Goal: Transaction & Acquisition: Purchase product/service

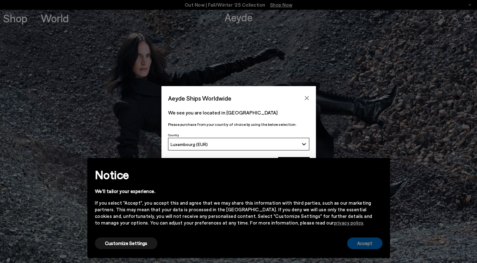
click at [360, 243] on button "Accept" at bounding box center [364, 244] width 35 height 12
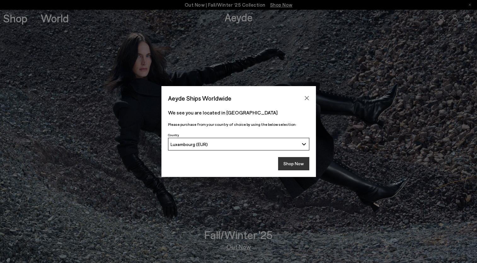
click at [298, 160] on button "Shop Now" at bounding box center [293, 163] width 31 height 13
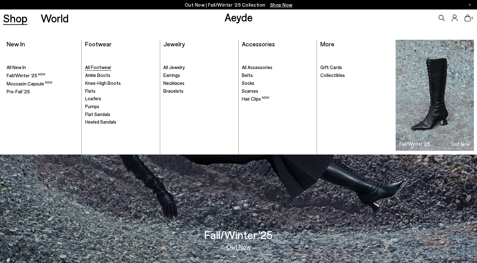
click at [106, 67] on span "All Footwear" at bounding box center [98, 67] width 26 height 6
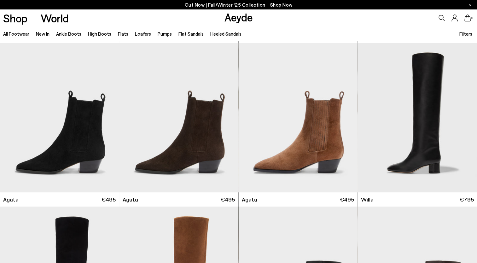
scroll to position [164, 0]
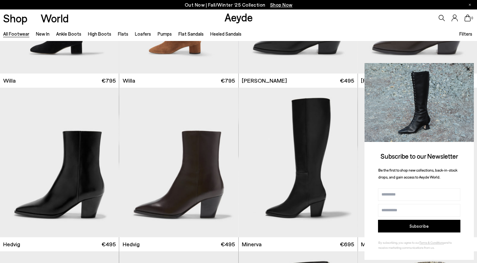
scroll to position [505, 0]
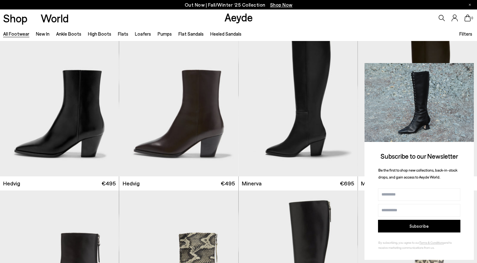
click at [467, 68] on icon at bounding box center [467, 68] width 3 height 3
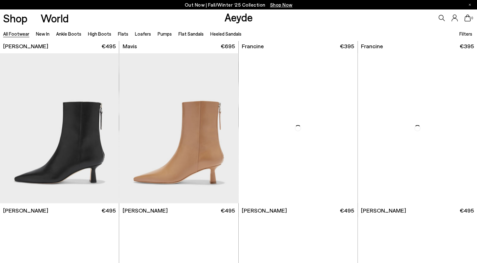
scroll to position [1147, 0]
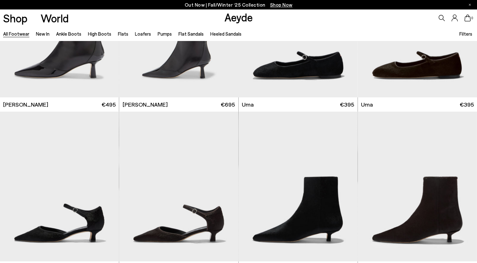
scroll to position [1744, 0]
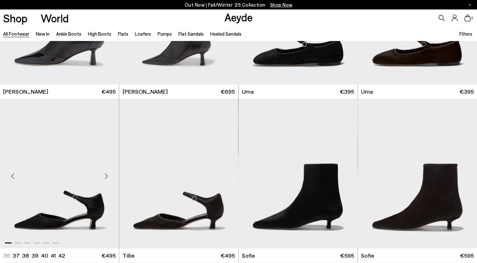
click at [109, 173] on div "Next slide" at bounding box center [106, 176] width 19 height 19
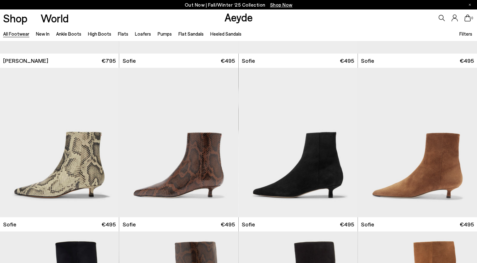
scroll to position [2112, 0]
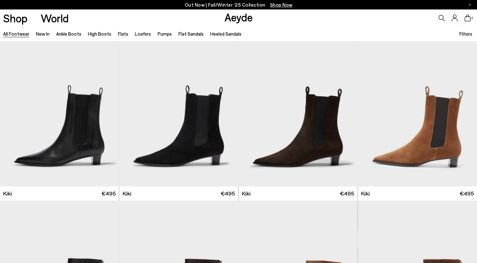
scroll to position [2461, 0]
click at [106, 114] on div "Next slide" at bounding box center [106, 114] width 19 height 19
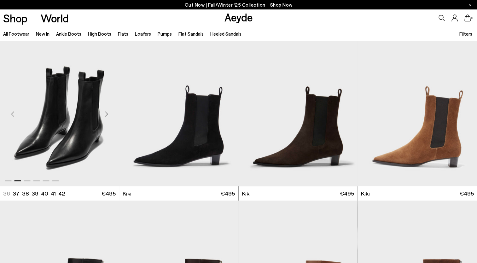
click at [106, 114] on div "Next slide" at bounding box center [106, 114] width 19 height 19
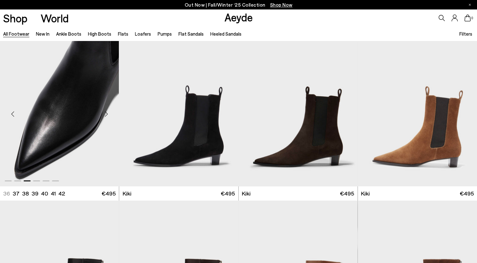
click at [106, 114] on div "Next slide" at bounding box center [106, 114] width 19 height 19
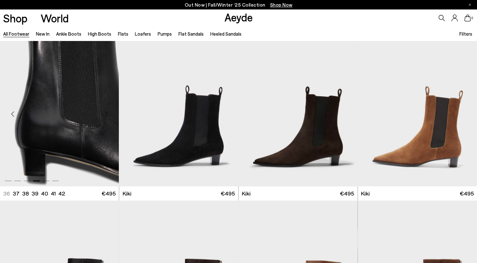
click at [106, 114] on div "Next slide" at bounding box center [106, 114] width 19 height 19
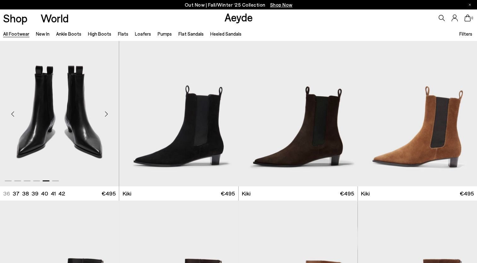
click at [106, 114] on div "Next slide" at bounding box center [106, 114] width 19 height 19
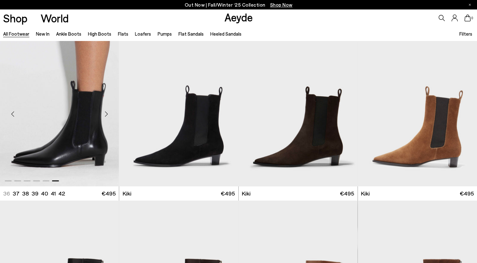
click at [106, 114] on div "Next slide" at bounding box center [106, 114] width 19 height 19
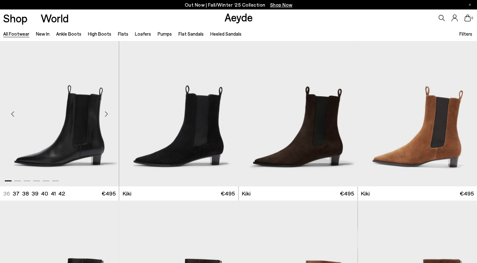
click at [106, 114] on div "Next slide" at bounding box center [106, 114] width 19 height 19
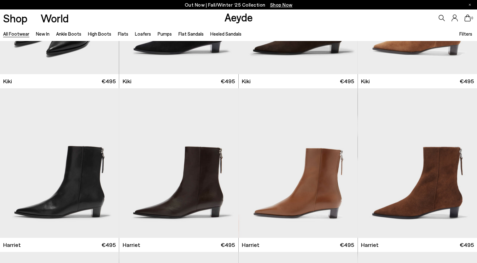
scroll to position [2586, 0]
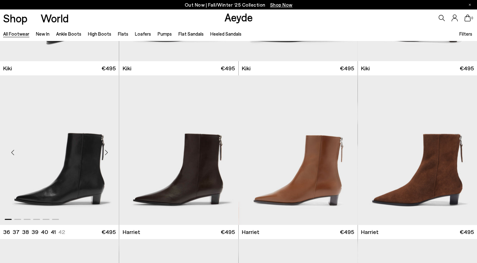
click at [105, 154] on div "Next slide" at bounding box center [106, 152] width 19 height 19
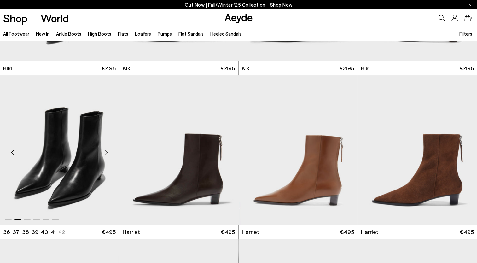
click at [105, 154] on div "Next slide" at bounding box center [106, 152] width 19 height 19
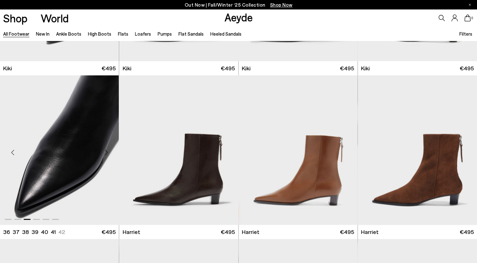
click at [107, 151] on div "Next slide" at bounding box center [106, 152] width 19 height 19
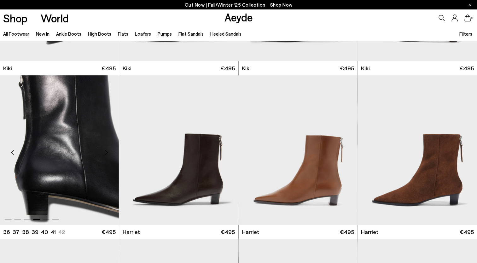
click at [107, 151] on div "Next slide" at bounding box center [106, 152] width 19 height 19
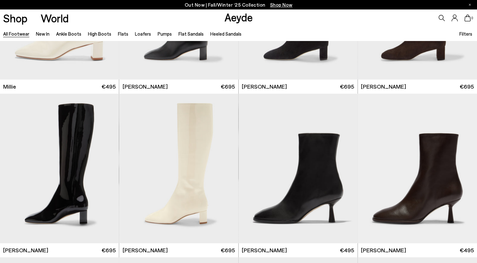
scroll to position [3080, 0]
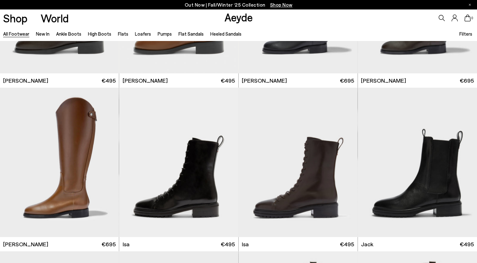
scroll to position [3916, 0]
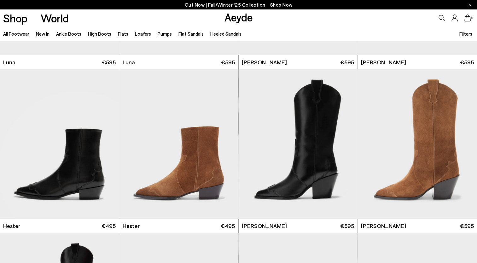
scroll to position [4897, 0]
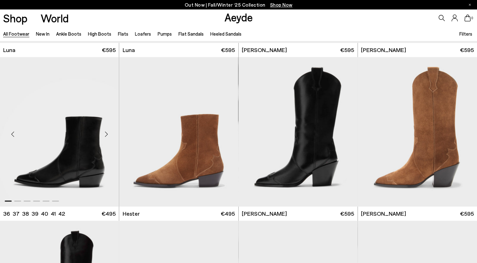
click at [106, 136] on div "Next slide" at bounding box center [106, 134] width 19 height 19
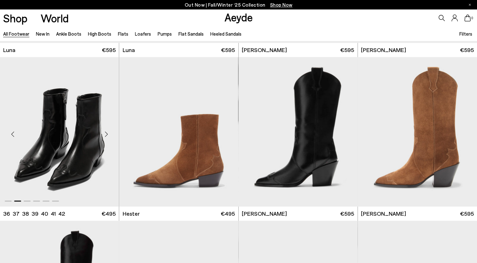
click at [106, 136] on div "Next slide" at bounding box center [106, 134] width 19 height 19
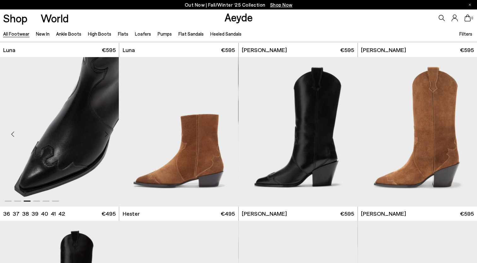
click at [106, 136] on div "Next slide" at bounding box center [106, 134] width 19 height 19
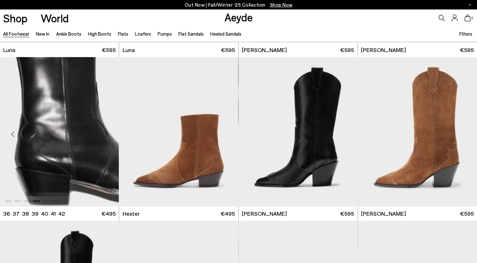
click at [106, 136] on div "Next slide" at bounding box center [106, 134] width 19 height 19
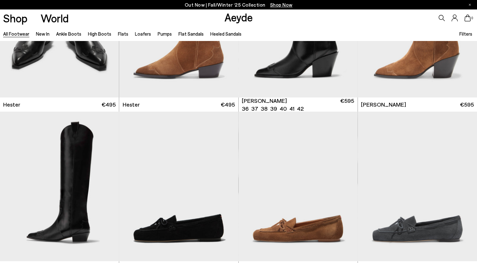
scroll to position [5057, 0]
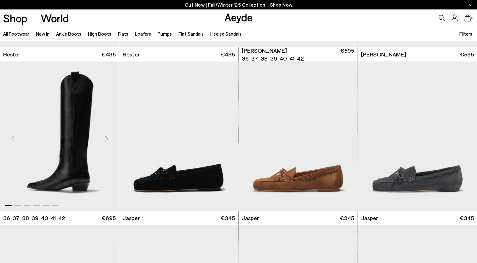
click at [107, 138] on div "Next slide" at bounding box center [106, 138] width 19 height 19
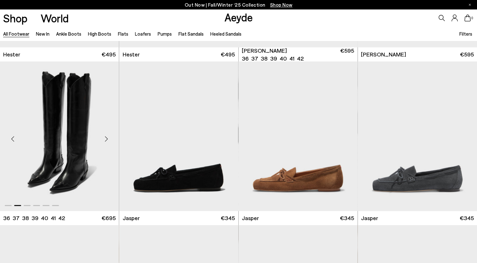
click at [107, 138] on div "Next slide" at bounding box center [106, 138] width 19 height 19
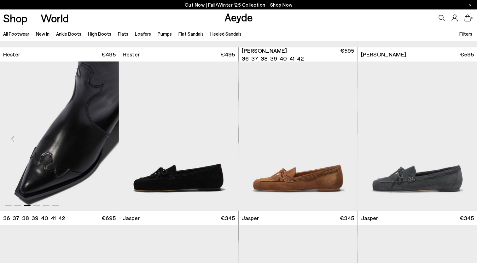
click at [107, 138] on div "Next slide" at bounding box center [106, 138] width 19 height 19
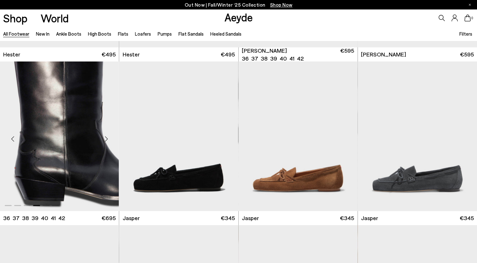
click at [107, 138] on div "Next slide" at bounding box center [106, 138] width 19 height 19
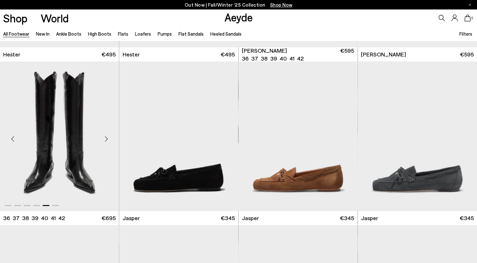
click at [107, 138] on div "Next slide" at bounding box center [106, 138] width 19 height 19
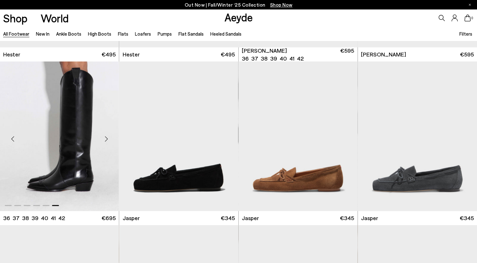
click at [107, 138] on div "Next slide" at bounding box center [106, 138] width 19 height 19
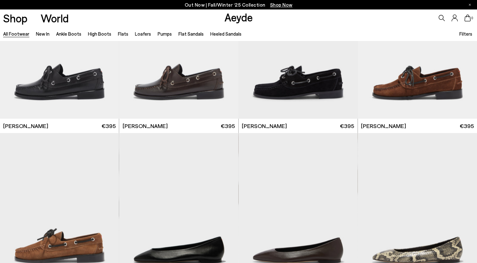
scroll to position [6033, 0]
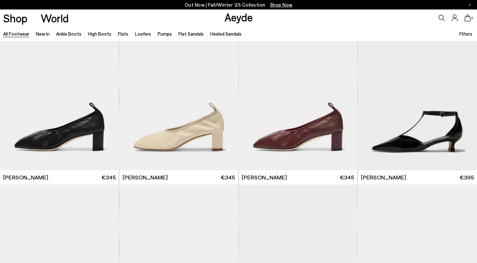
scroll to position [6740, 0]
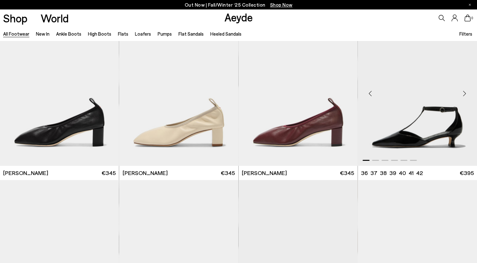
click at [465, 95] on div "Next slide" at bounding box center [464, 93] width 19 height 19
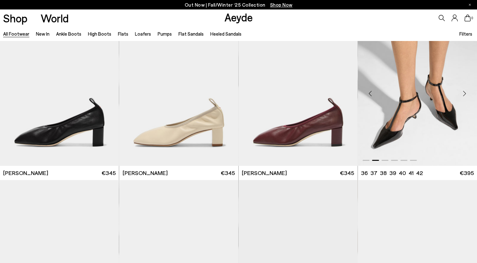
click at [465, 95] on div "Next slide" at bounding box center [464, 93] width 19 height 19
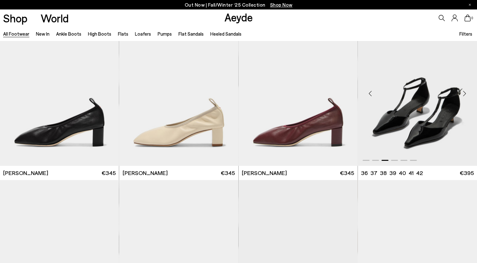
click at [465, 95] on div "Next slide" at bounding box center [464, 93] width 19 height 19
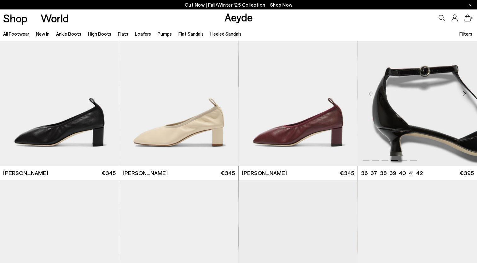
click at [465, 95] on div "Next slide" at bounding box center [464, 93] width 19 height 19
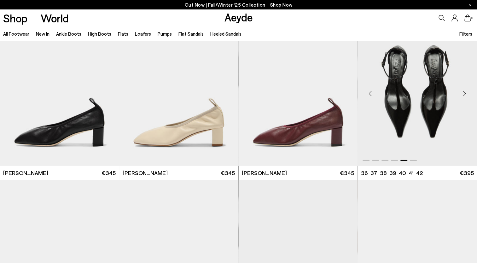
click at [465, 95] on div "Next slide" at bounding box center [464, 93] width 19 height 19
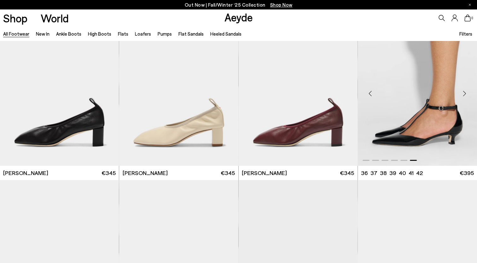
click at [465, 95] on div "Next slide" at bounding box center [464, 93] width 19 height 19
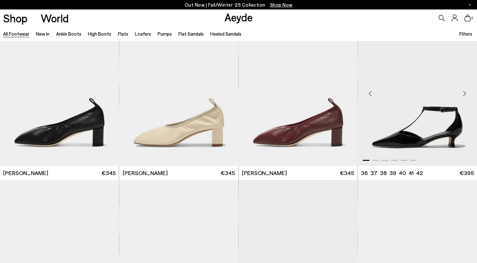
click at [465, 95] on div "Next slide" at bounding box center [464, 93] width 19 height 19
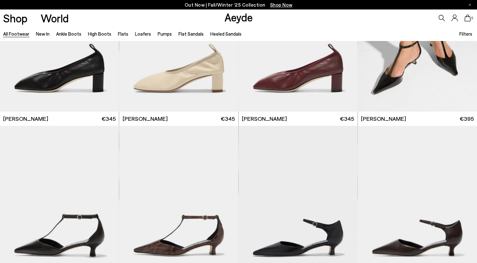
scroll to position [6828, 0]
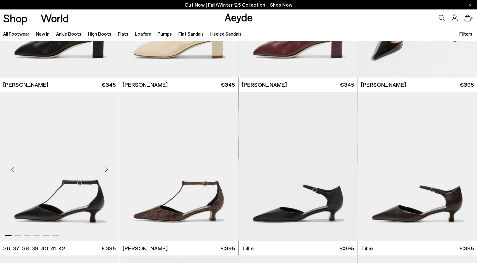
click at [108, 170] on div "Next slide" at bounding box center [106, 169] width 19 height 19
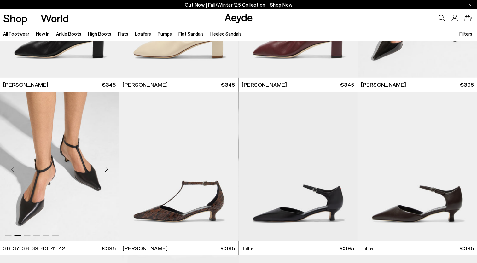
click at [108, 170] on div "Next slide" at bounding box center [106, 169] width 19 height 19
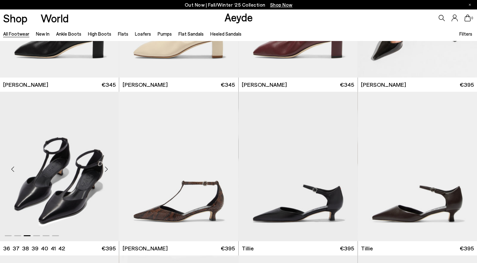
click at [108, 170] on div "Next slide" at bounding box center [106, 169] width 19 height 19
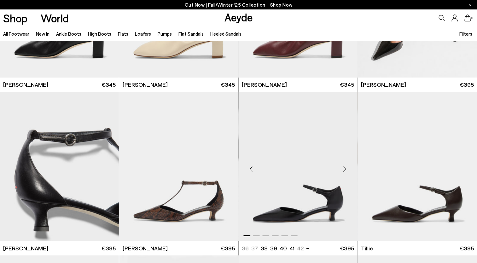
click at [345, 170] on div "Next slide" at bounding box center [345, 169] width 19 height 19
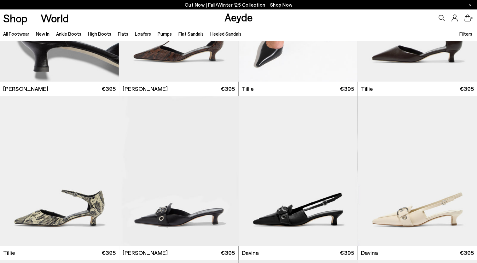
scroll to position [6996, 0]
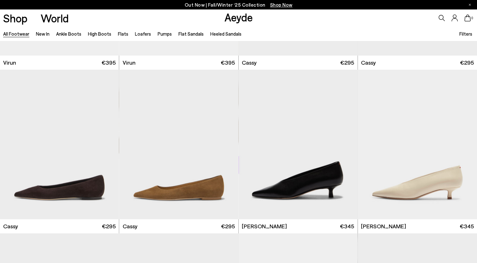
scroll to position [7850, 0]
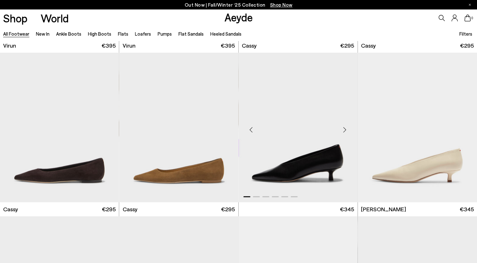
click at [345, 131] on div "Next slide" at bounding box center [345, 129] width 19 height 19
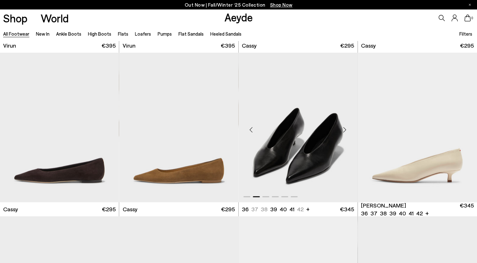
click at [346, 130] on div "Next slide" at bounding box center [345, 129] width 19 height 19
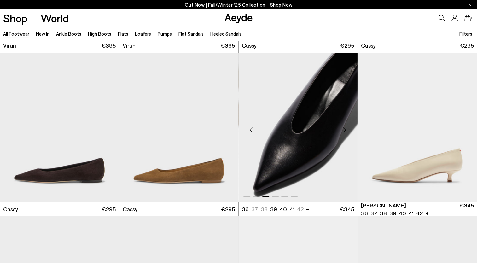
click at [346, 130] on div "Next slide" at bounding box center [345, 129] width 19 height 19
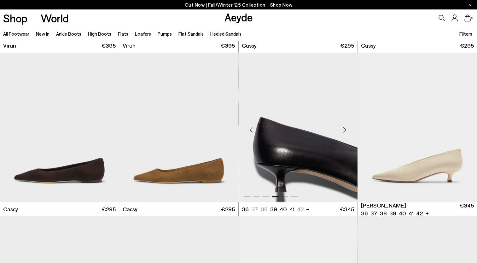
click at [346, 130] on div "Next slide" at bounding box center [345, 129] width 19 height 19
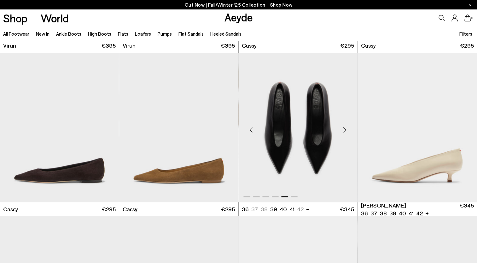
click at [346, 130] on div "Next slide" at bounding box center [345, 129] width 19 height 19
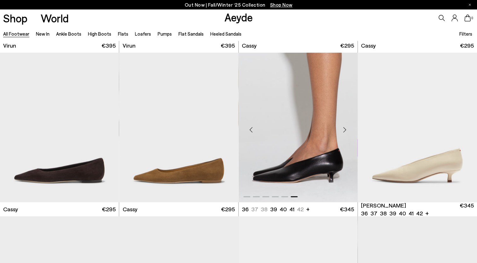
click at [346, 130] on div "Next slide" at bounding box center [345, 129] width 19 height 19
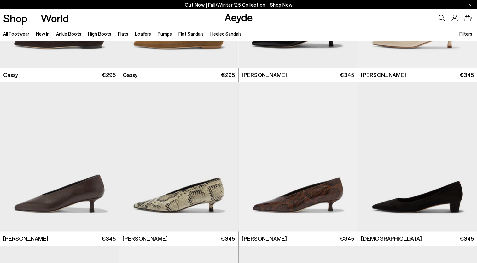
scroll to position [7993, 0]
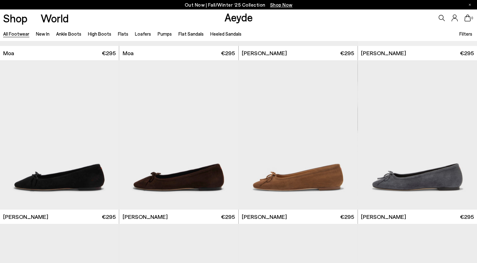
scroll to position [8678, 0]
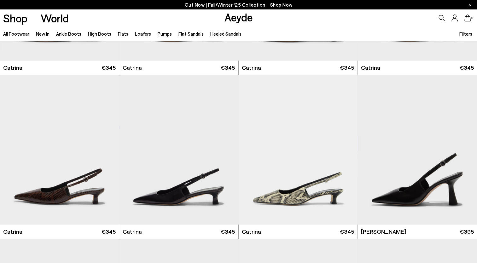
scroll to position [9961, 0]
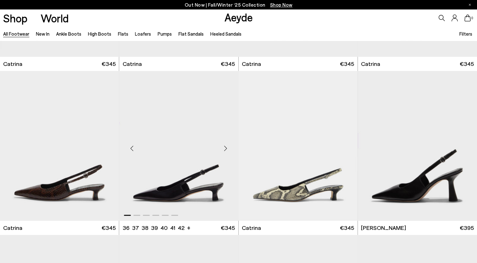
click at [226, 150] on div "Next slide" at bounding box center [225, 148] width 19 height 19
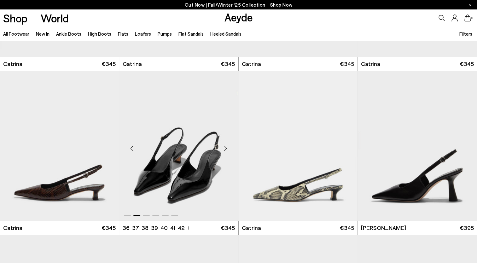
click at [226, 150] on div "Next slide" at bounding box center [225, 148] width 19 height 19
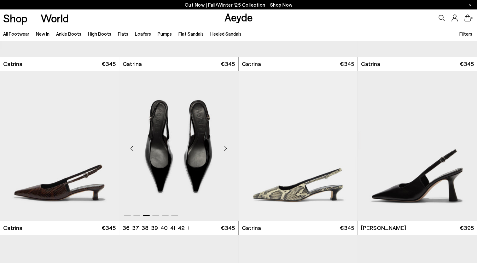
click at [226, 150] on div "Next slide" at bounding box center [225, 148] width 19 height 19
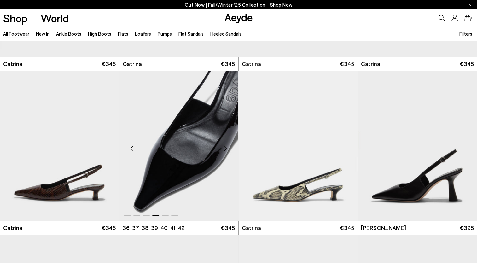
click at [226, 150] on div "Next slide" at bounding box center [225, 148] width 19 height 19
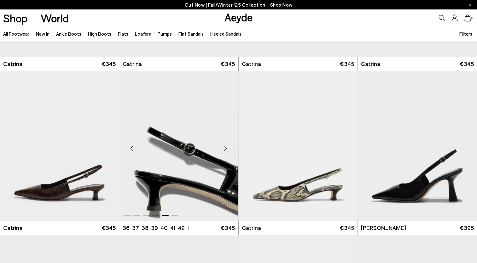
click at [226, 150] on div "Next slide" at bounding box center [225, 148] width 19 height 19
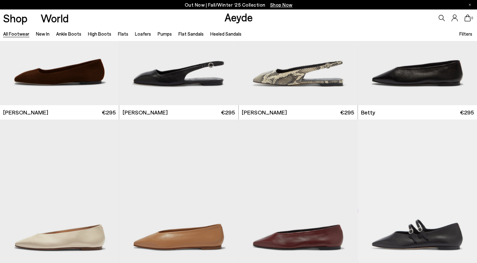
scroll to position [10971, 0]
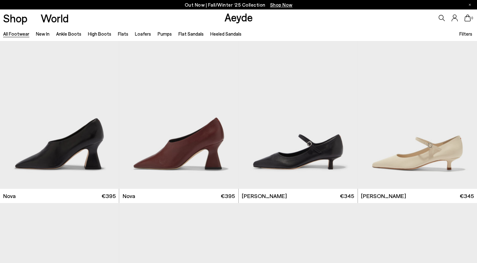
scroll to position [11471, 0]
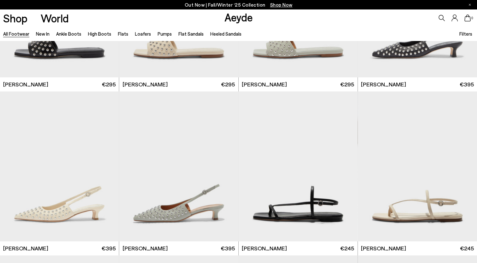
scroll to position [12788, 0]
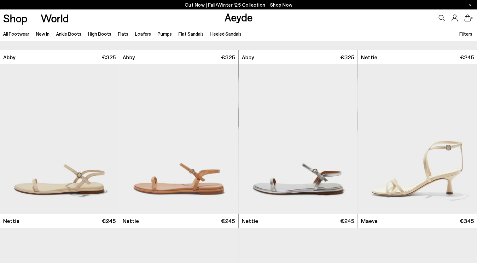
scroll to position [13932, 0]
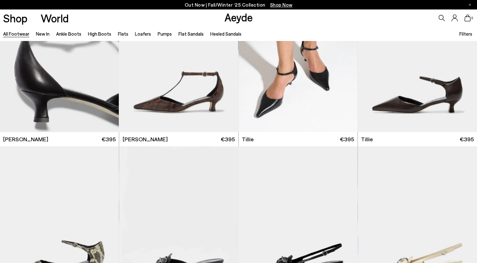
scroll to position [6707, 0]
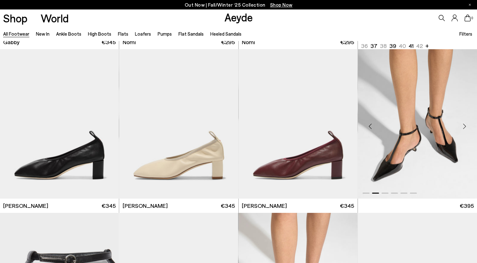
click at [399, 83] on img "2 / 6" at bounding box center [417, 124] width 119 height 150
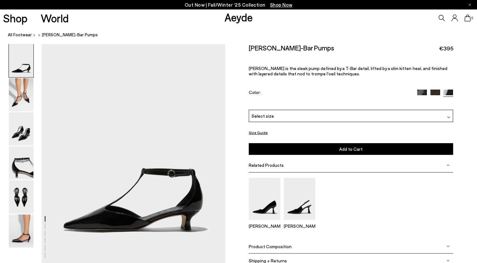
click at [449, 117] on img at bounding box center [448, 117] width 3 height 3
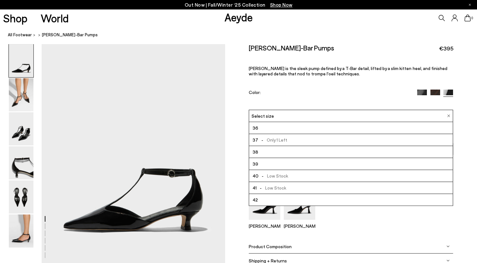
click at [449, 117] on img at bounding box center [448, 115] width 3 height 3
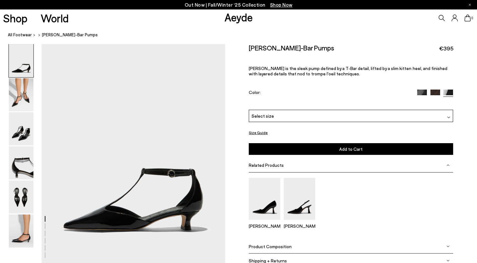
click at [424, 93] on img at bounding box center [422, 95] width 10 height 10
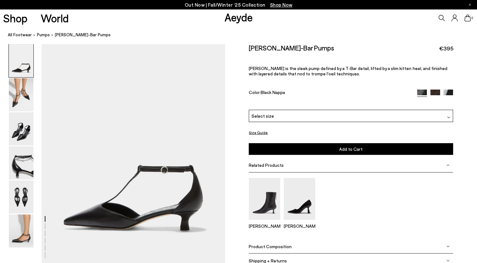
click at [436, 93] on img at bounding box center [436, 95] width 10 height 10
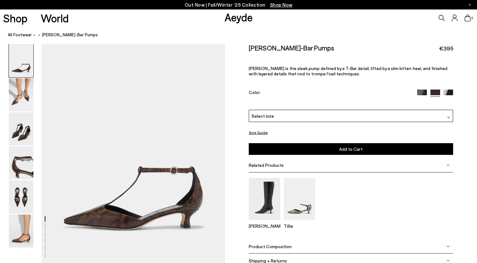
click at [451, 92] on img at bounding box center [448, 95] width 10 height 10
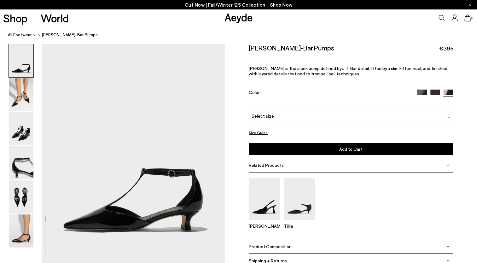
click at [451, 92] on img at bounding box center [448, 95] width 10 height 10
click at [448, 118] on img at bounding box center [448, 117] width 3 height 3
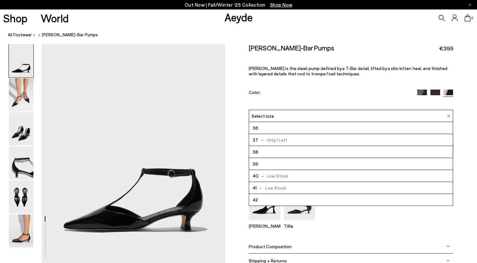
click at [278, 138] on span "- Only 1 Left" at bounding box center [272, 140] width 29 height 8
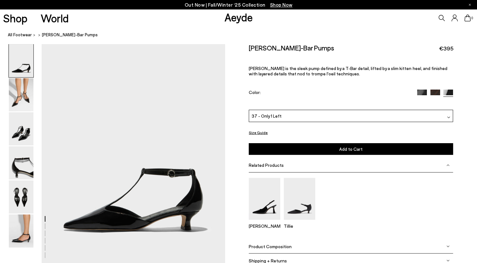
click at [349, 150] on span "Add to Cart" at bounding box center [350, 148] width 23 height 5
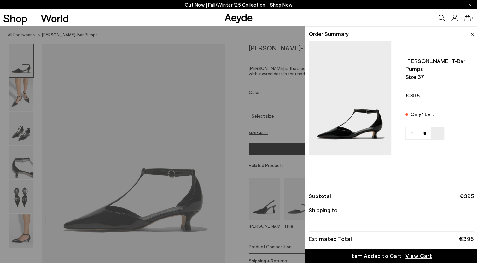
click at [419, 256] on span "View Cart" at bounding box center [419, 256] width 27 height 8
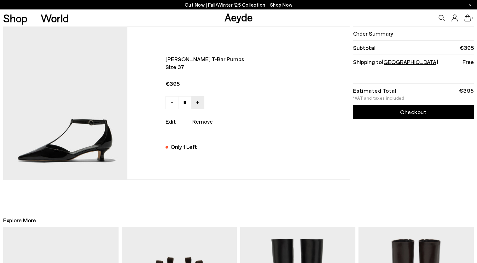
click at [413, 112] on link "Checkout" at bounding box center [413, 112] width 121 height 14
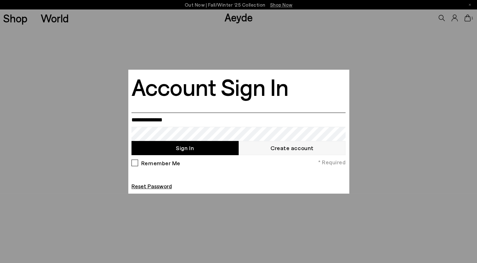
click at [204, 119] on input "email" at bounding box center [239, 120] width 214 height 14
type input "**********"
click at [298, 149] on link "Create account" at bounding box center [292, 148] width 107 height 14
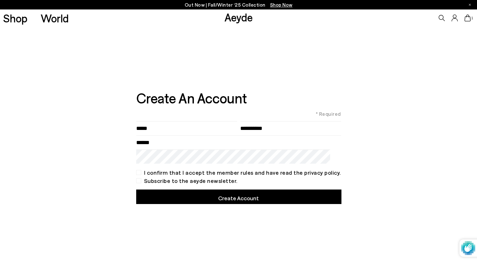
type input"] "**********"
type input"] "*******"
type input "**********"
click at [145, 173] on div "I confirm that I accept the member rules and have read the privacy policy." at bounding box center [238, 172] width 205 height 5
click at [144, 180] on div "Subscribe to the aeyde newsletter." at bounding box center [238, 180] width 205 height 5
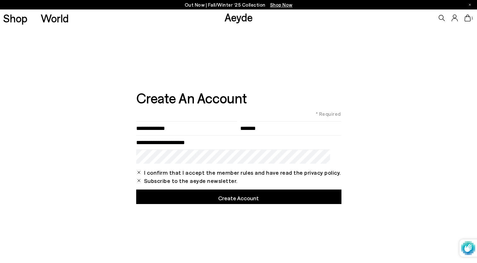
click at [233, 193] on button "Create Account" at bounding box center [238, 197] width 205 height 14
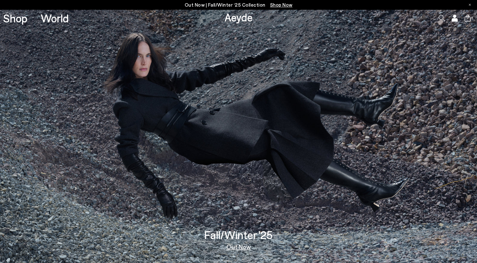
click at [467, 20] on icon at bounding box center [468, 18] width 6 height 7
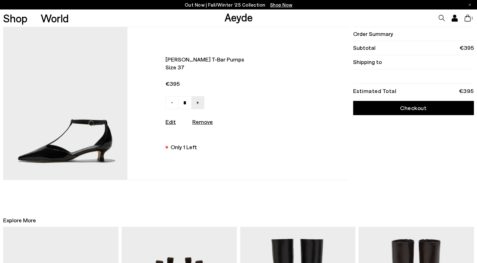
click at [409, 108] on link "Checkout" at bounding box center [413, 108] width 121 height 14
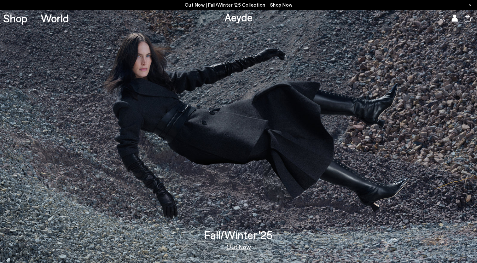
click at [455, 21] on icon at bounding box center [454, 20] width 5 height 3
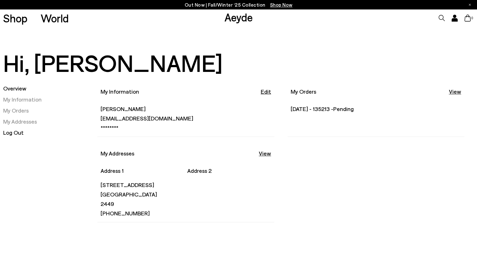
click at [12, 133] on link "Log Out" at bounding box center [13, 132] width 21 height 7
